Goal: Task Accomplishment & Management: Complete application form

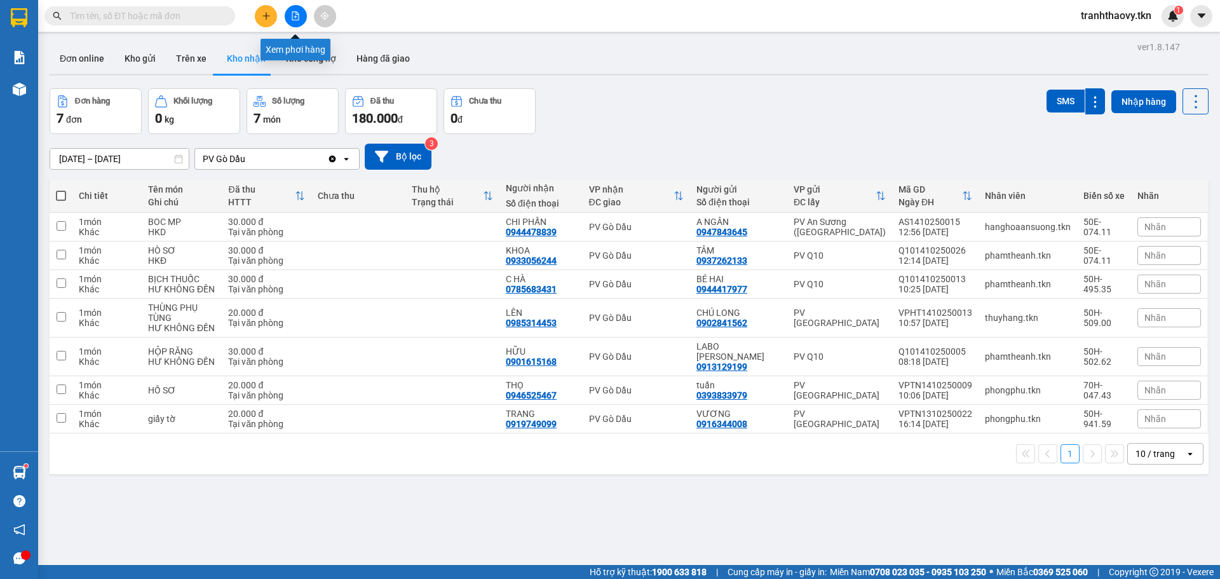
click at [270, 18] on icon "plus" at bounding box center [266, 15] width 9 height 9
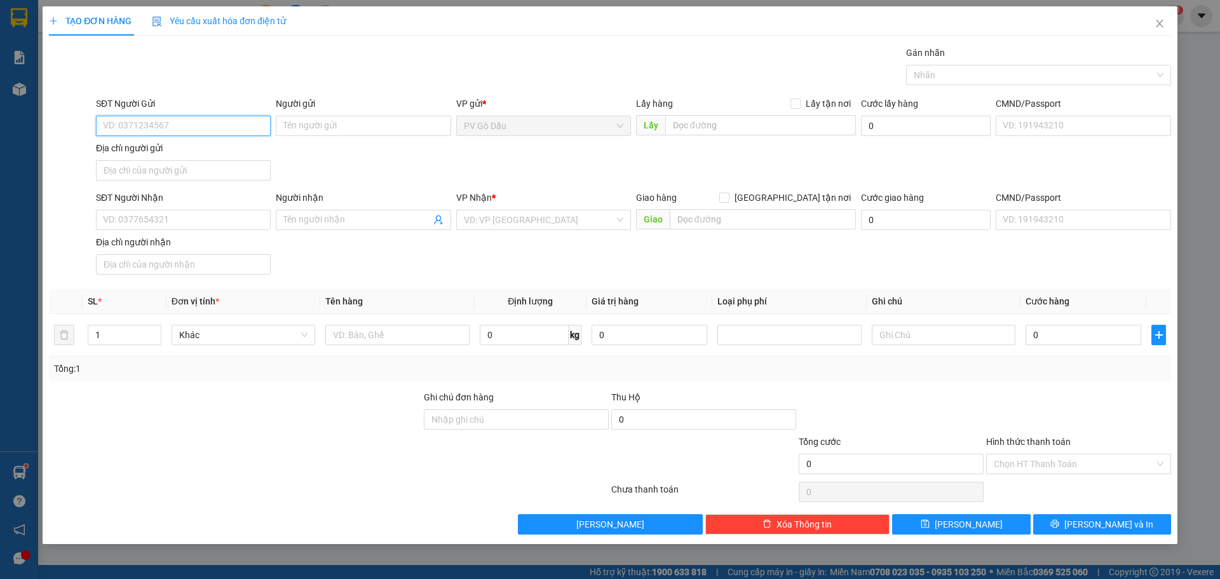
click at [217, 122] on input "SĐT Người Gửi" at bounding box center [183, 126] width 175 height 20
type input "0846555668"
drag, startPoint x: 229, startPoint y: 147, endPoint x: 240, endPoint y: 152, distance: 11.9
click at [229, 147] on div "0846555668 - a vũ" at bounding box center [184, 151] width 160 height 14
type input "a vũ"
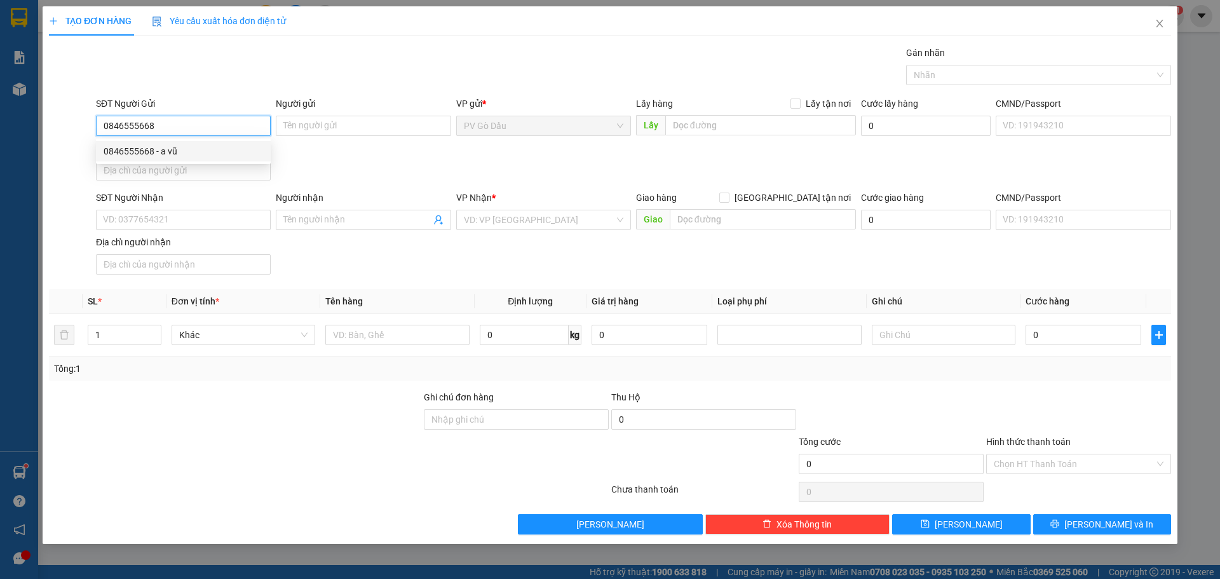
type input "0916609809"
type input "a phúc"
type input "20.000"
type input "0846555668"
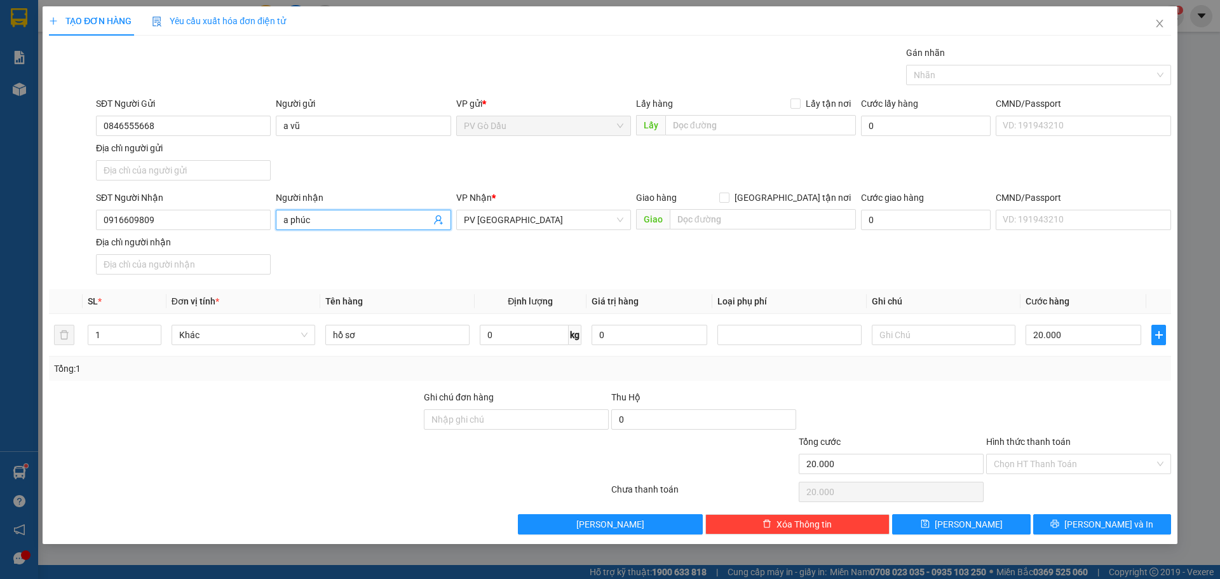
click at [313, 219] on input "a phúc" at bounding box center [356, 220] width 147 height 14
type input "a"
click at [255, 212] on input "0916609809" at bounding box center [183, 220] width 175 height 20
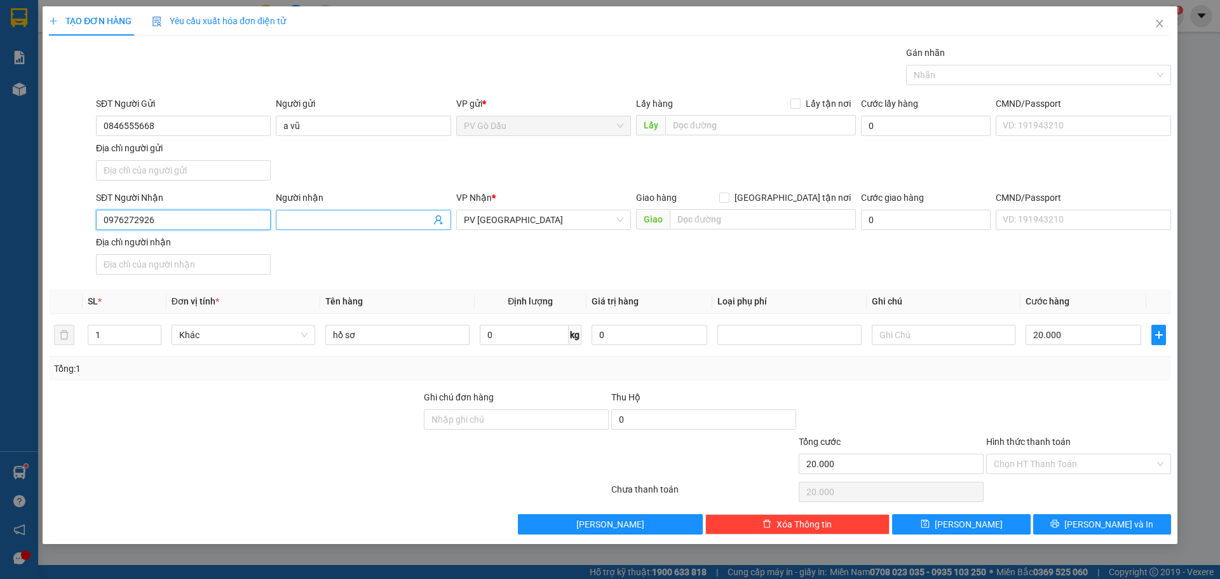
type input "0976272926"
click at [319, 216] on input "Người nhận" at bounding box center [356, 220] width 147 height 14
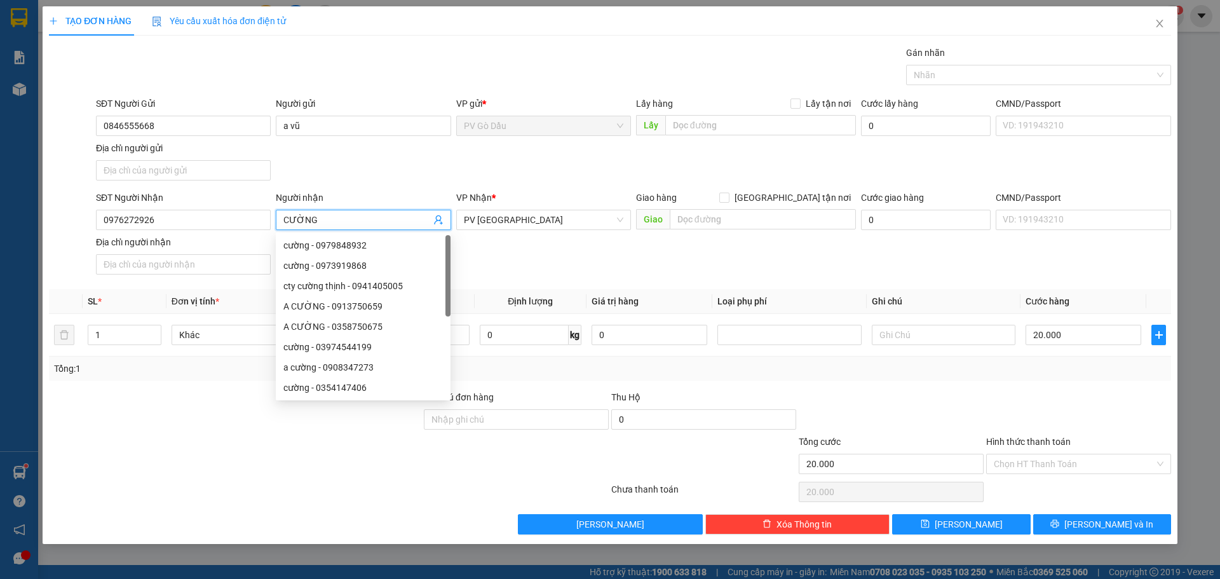
type input "CƯỜNG"
click at [505, 231] on div "VP Nhận * PV [GEOGRAPHIC_DATA]" at bounding box center [543, 213] width 175 height 44
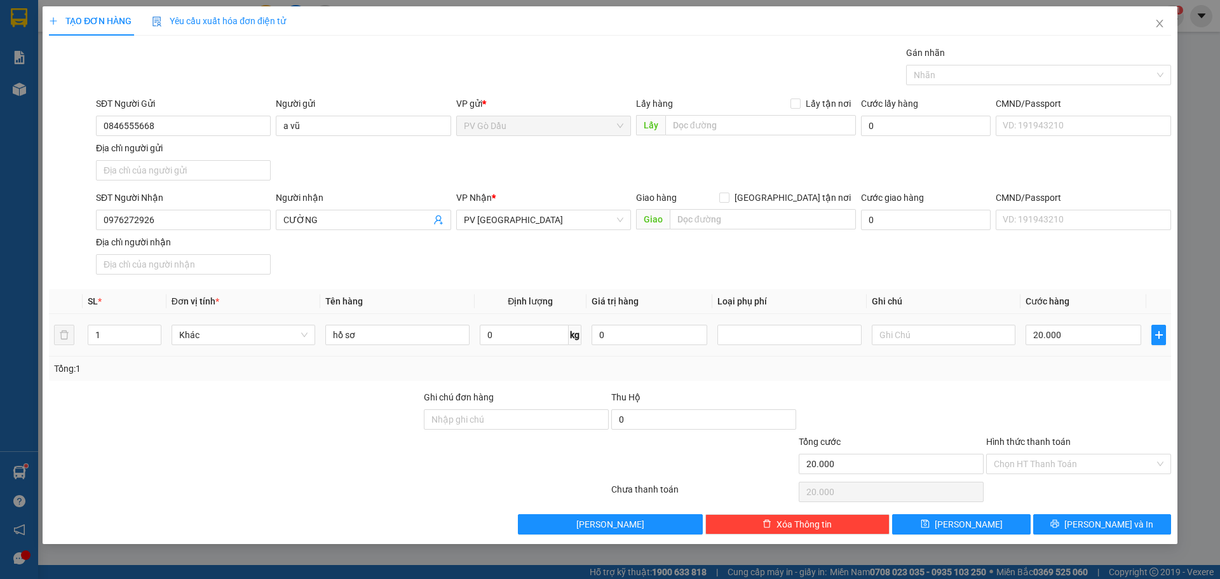
click at [502, 286] on div "Transit Pickup Surcharge Ids Transit Deliver Surcharge Ids Transit Deliver Surc…" at bounding box center [610, 290] width 1122 height 489
click at [1051, 461] on input "Hình thức thanh toán" at bounding box center [1074, 463] width 161 height 19
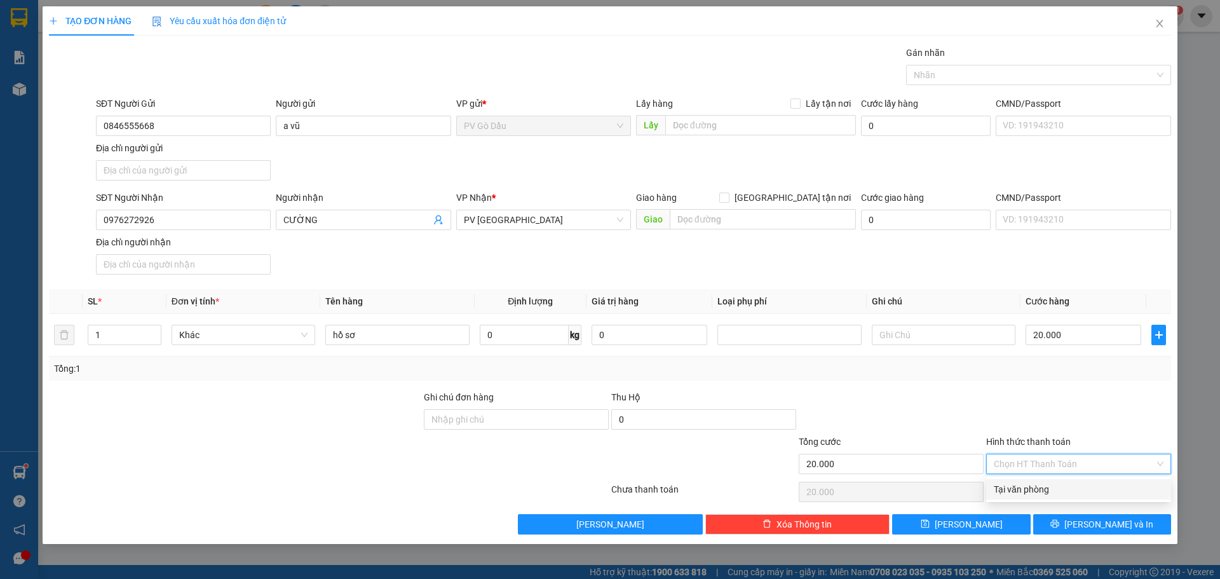
drag, startPoint x: 1045, startPoint y: 493, endPoint x: 1088, endPoint y: 545, distance: 67.7
click at [1046, 498] on div "Tại văn phòng" at bounding box center [1078, 489] width 185 height 20
type input "0"
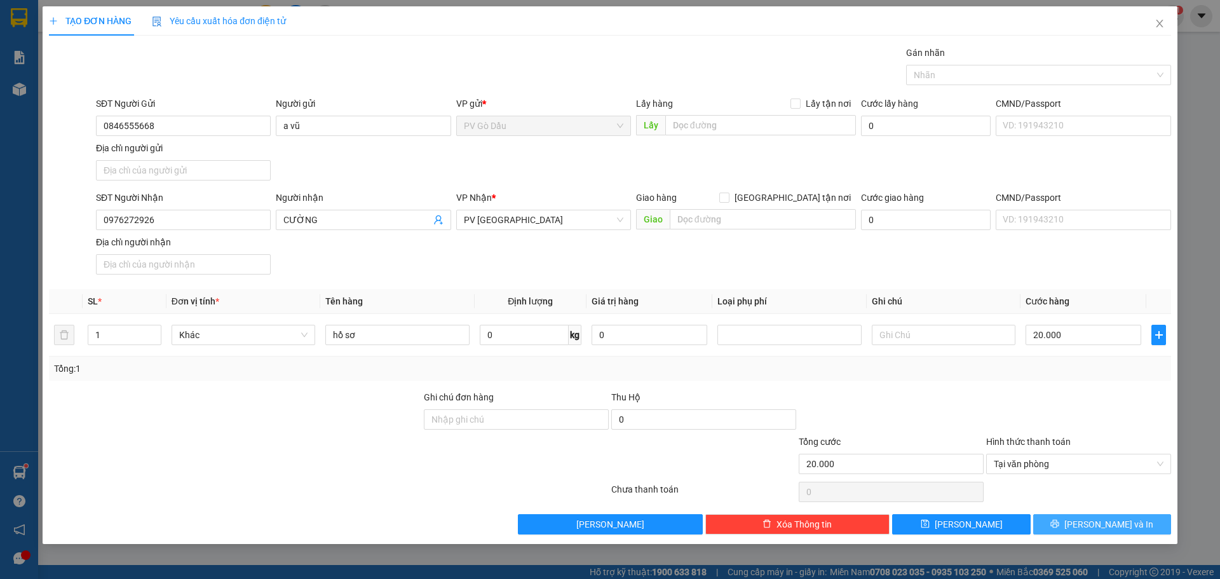
click at [1046, 527] on button "[PERSON_NAME] và In" at bounding box center [1102, 524] width 138 height 20
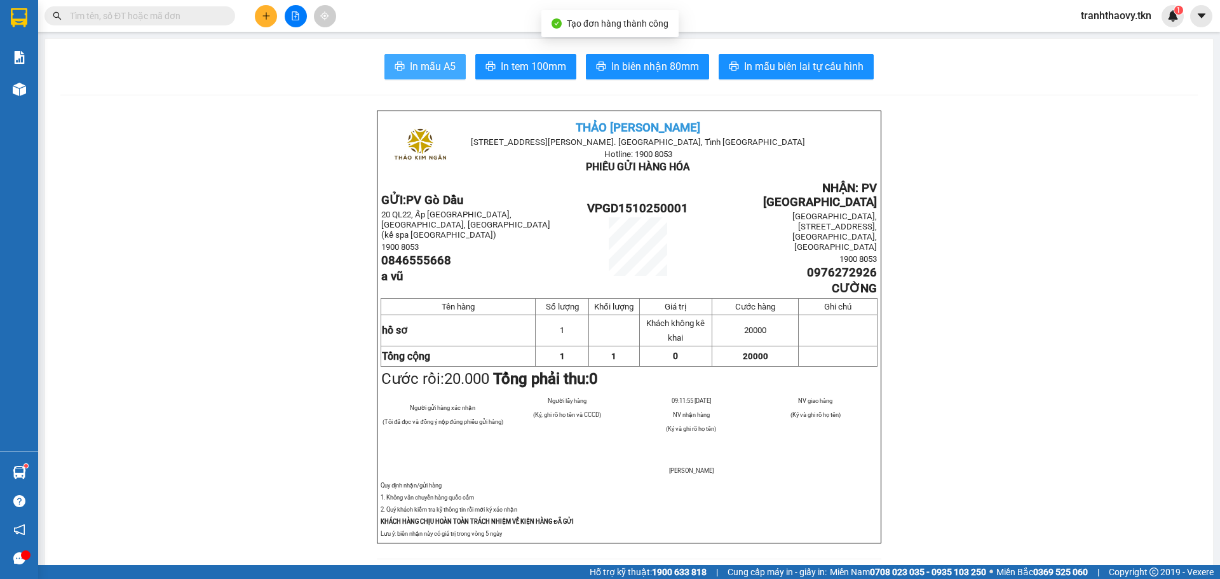
click at [431, 60] on span "In mẫu A5" at bounding box center [433, 66] width 46 height 16
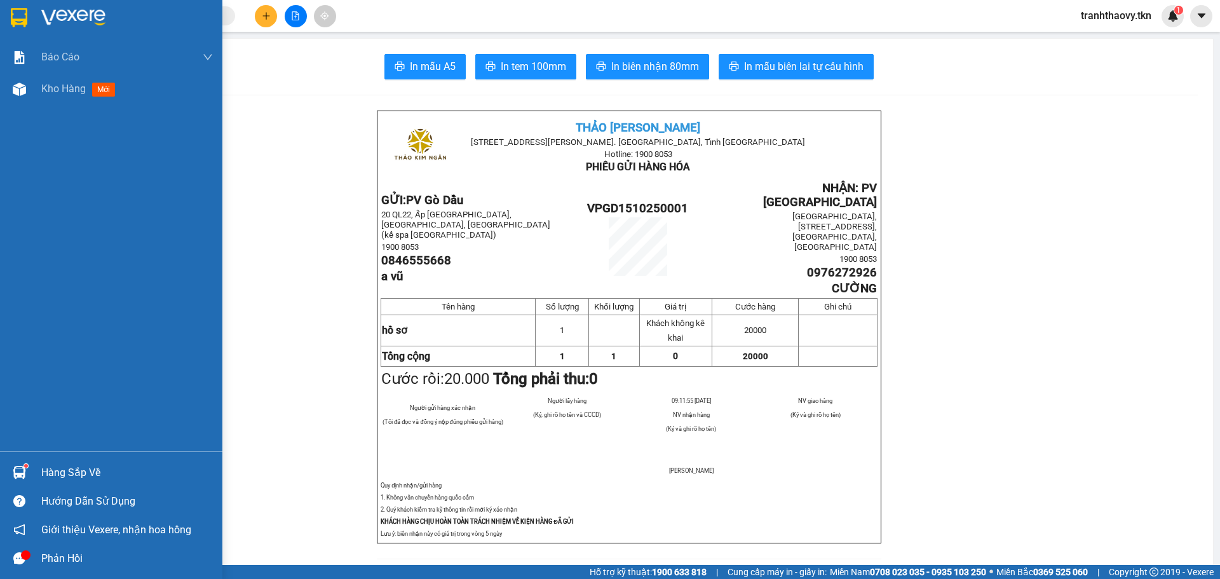
click at [34, 467] on div "Hàng sắp về" at bounding box center [111, 472] width 222 height 29
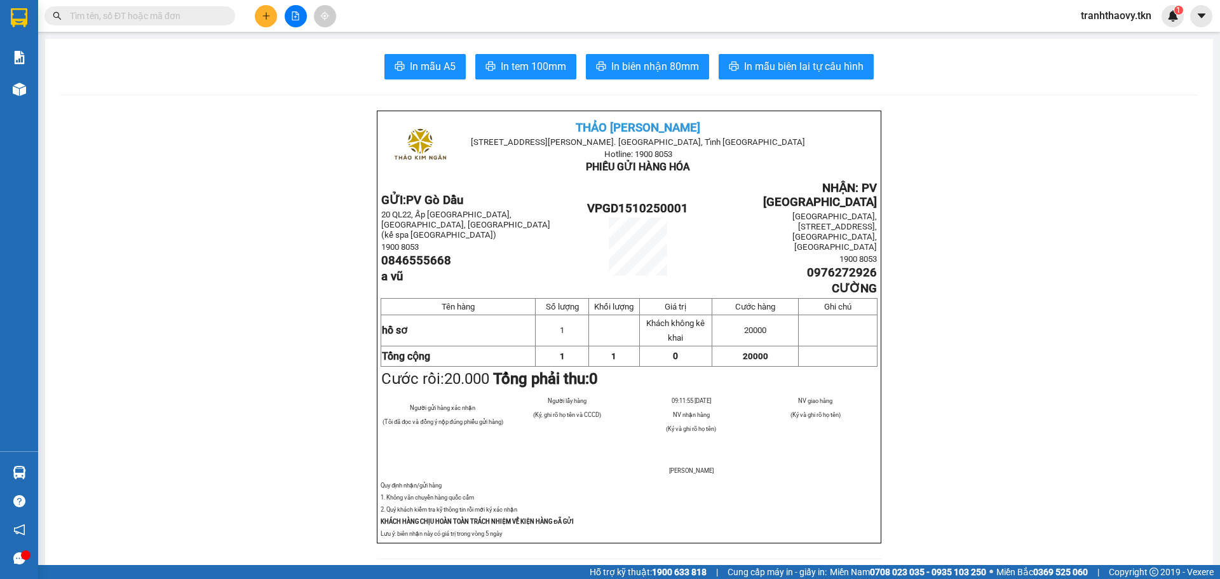
click at [266, 398] on section "Kết quả tìm kiếm ( 0 ) Bộ lọc No Data tranhthaovy.tkn 1 Báo cáo Mẫu 1: Báo cáo …" at bounding box center [610, 289] width 1220 height 579
